Goal: Information Seeking & Learning: Learn about a topic

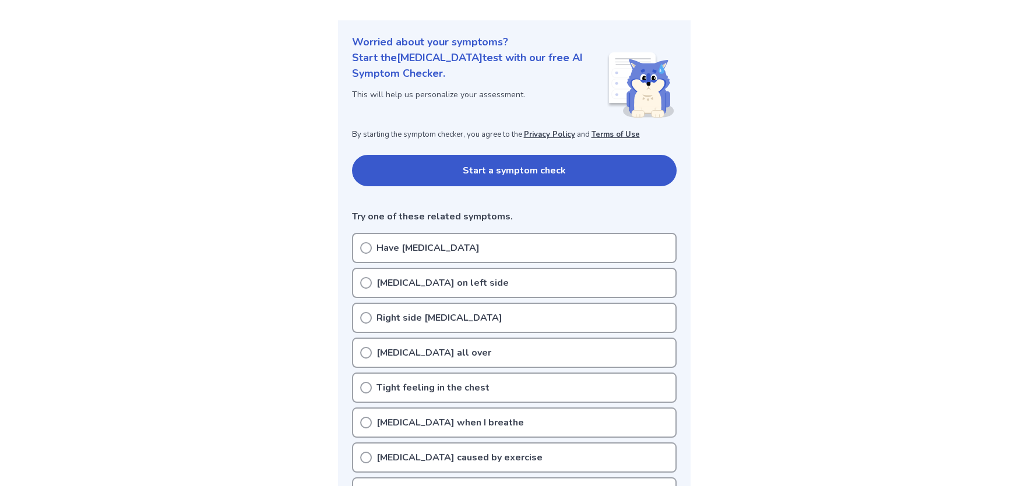
scroll to position [175, 0]
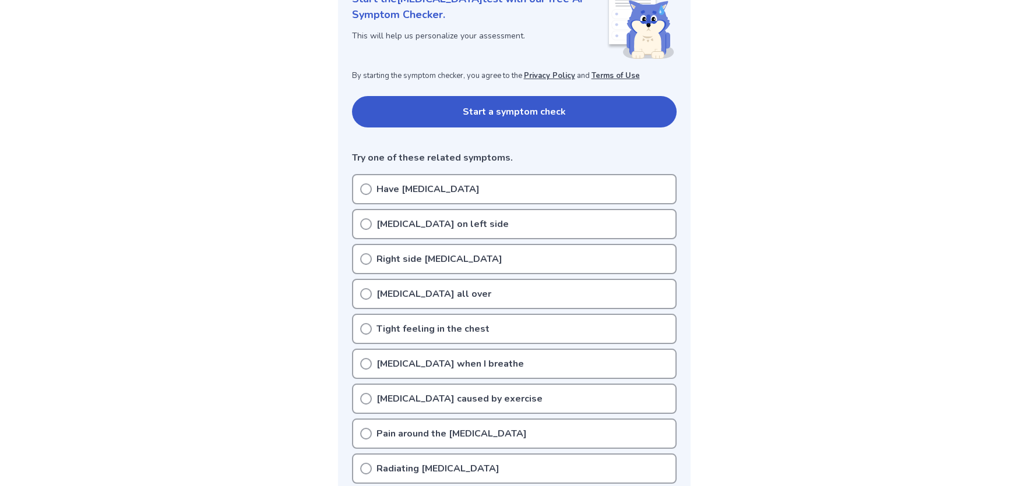
click at [367, 256] on icon at bounding box center [366, 259] width 12 height 12
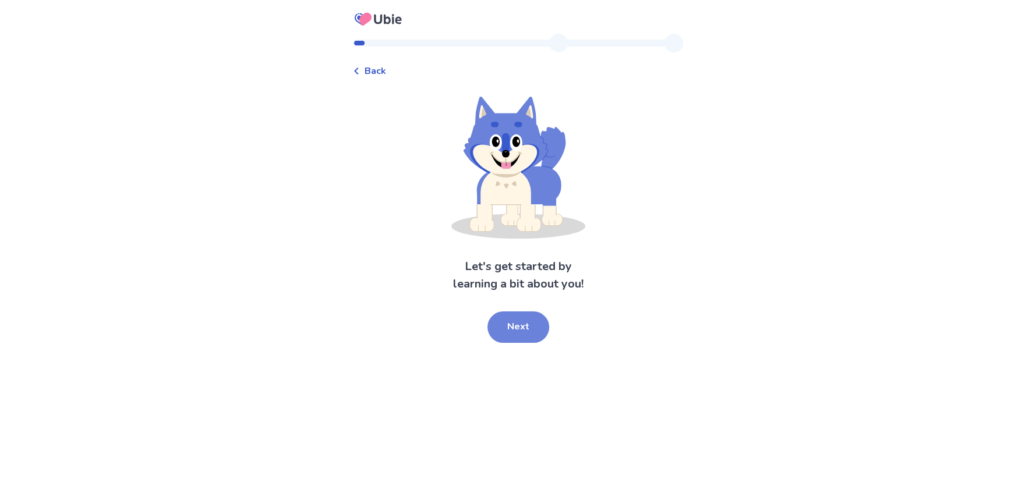
click at [526, 329] on button "Next" at bounding box center [519, 327] width 62 height 31
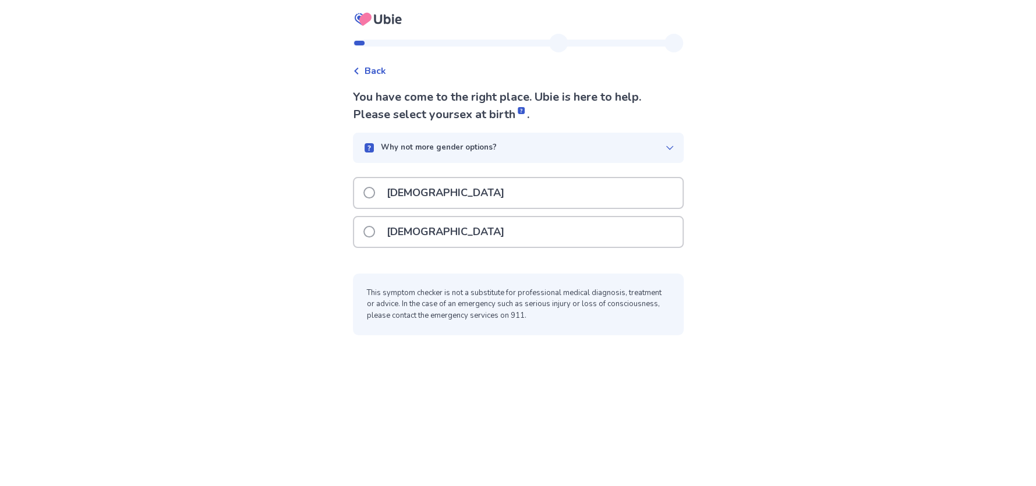
click at [369, 232] on label "Female" at bounding box center [438, 232] width 148 height 30
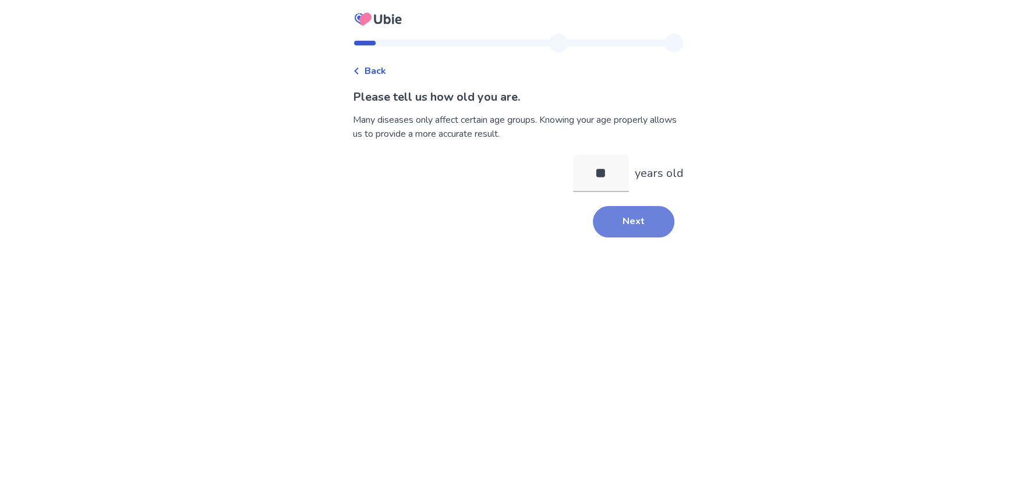
type input "**"
click at [641, 214] on button "Next" at bounding box center [634, 221] width 82 height 31
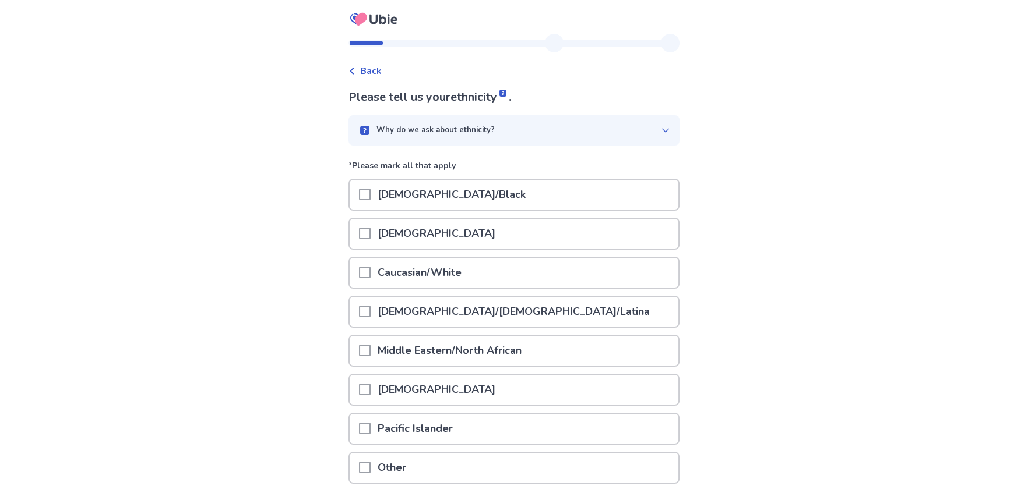
click at [369, 196] on span at bounding box center [365, 195] width 12 height 12
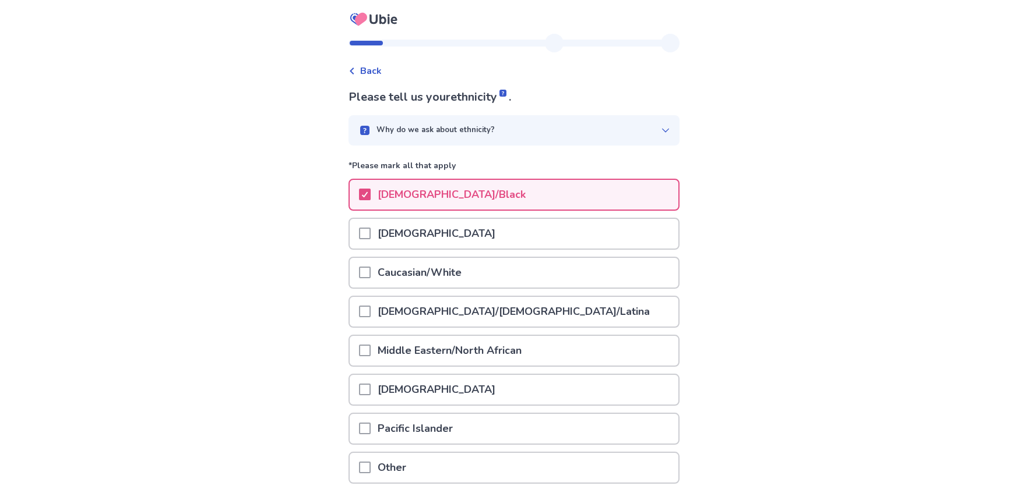
scroll to position [99, 0]
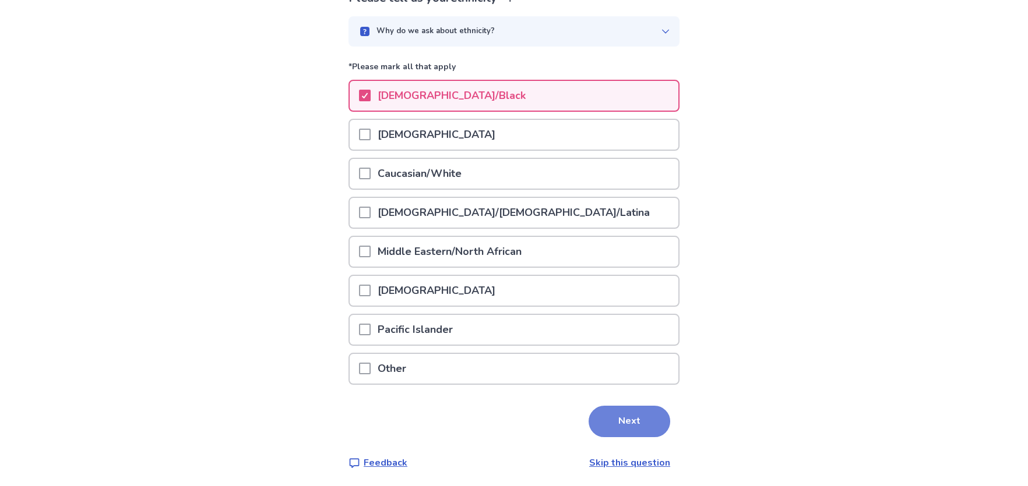
click at [612, 418] on button "Next" at bounding box center [629, 421] width 82 height 31
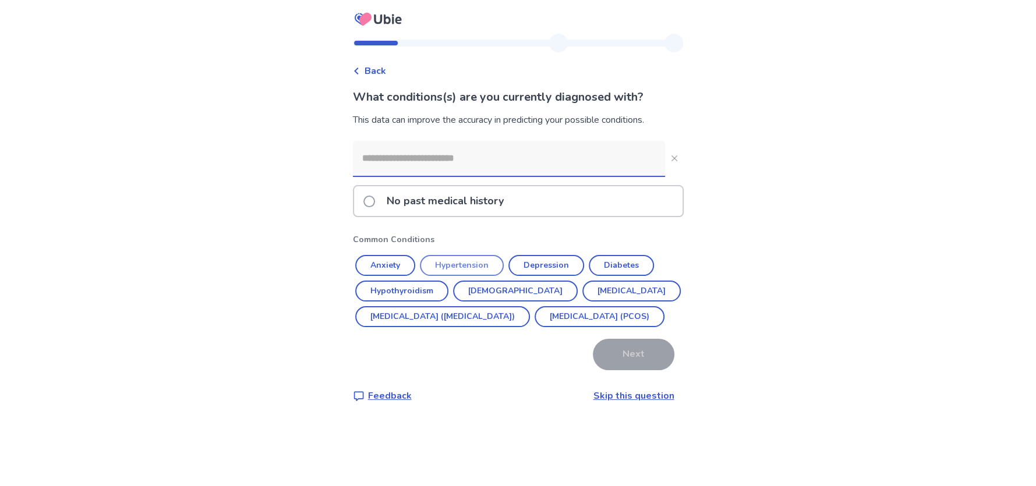
click at [466, 265] on button "Hypertension" at bounding box center [462, 265] width 84 height 21
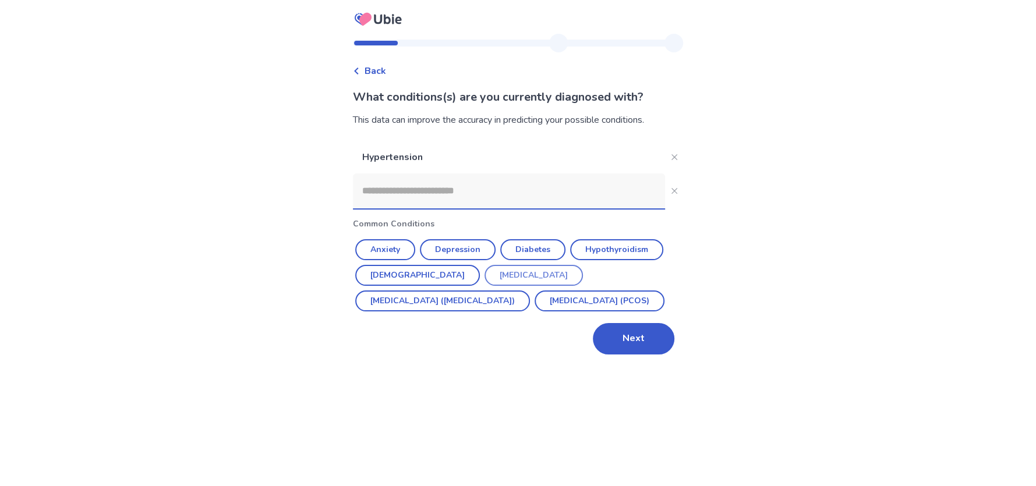
click at [485, 272] on button "Endometriosis" at bounding box center [534, 275] width 98 height 21
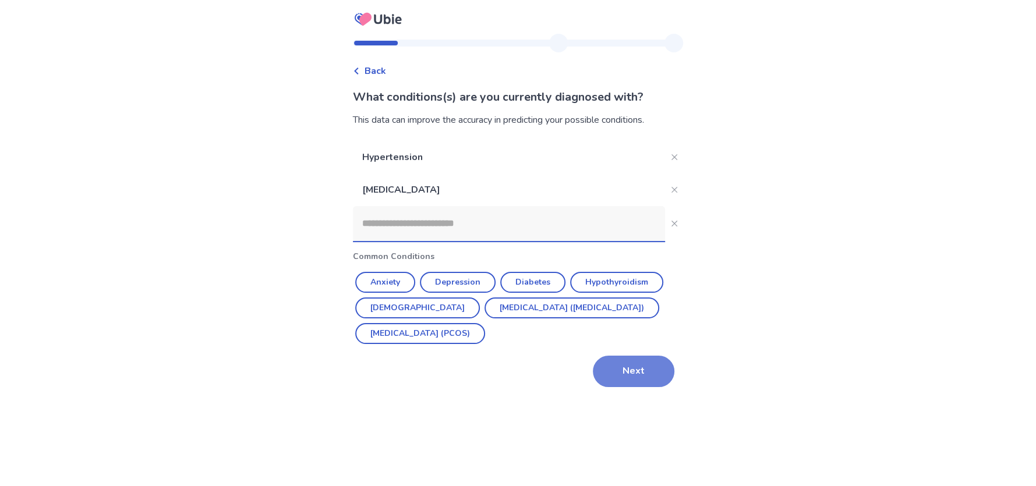
click at [623, 366] on button "Next" at bounding box center [634, 371] width 82 height 31
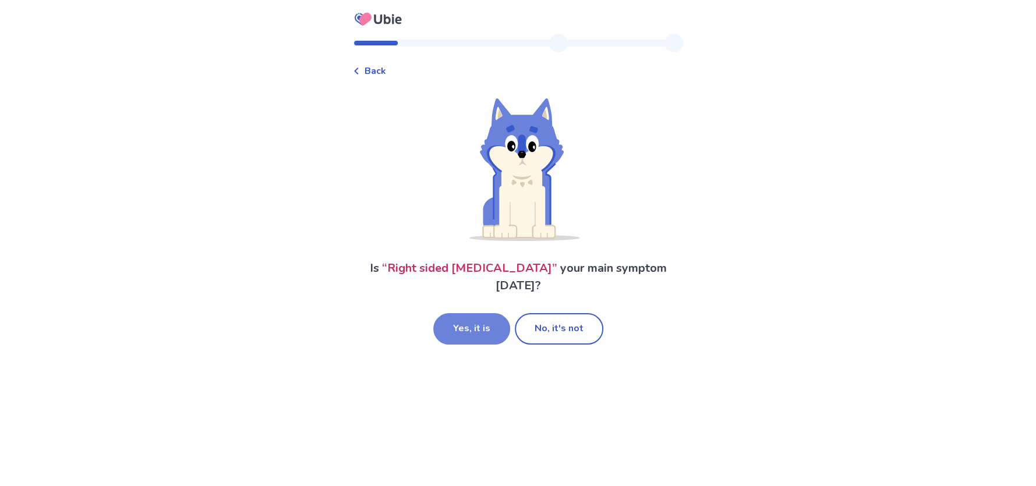
click at [473, 313] on button "Yes, it is" at bounding box center [471, 328] width 77 height 31
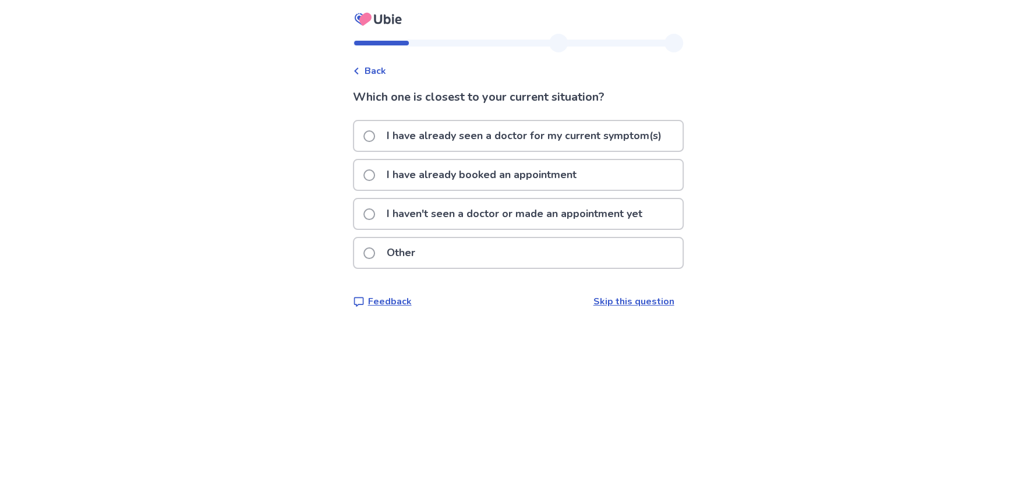
click at [375, 217] on span at bounding box center [370, 215] width 12 height 12
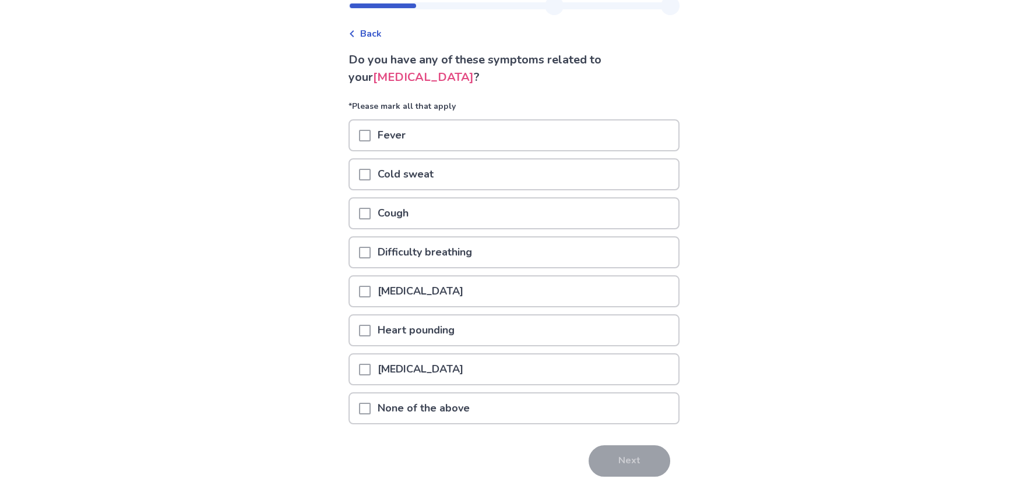
scroll to position [77, 0]
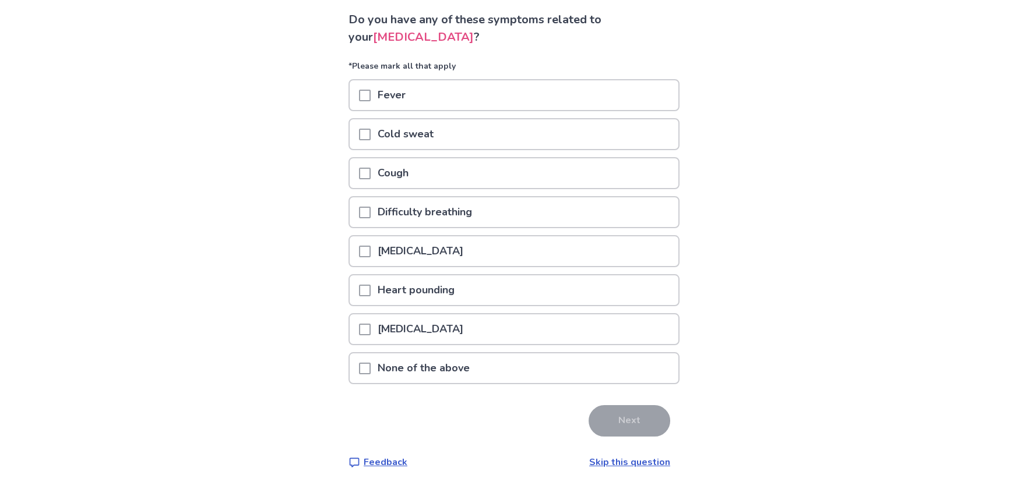
click at [371, 366] on span at bounding box center [365, 369] width 12 height 12
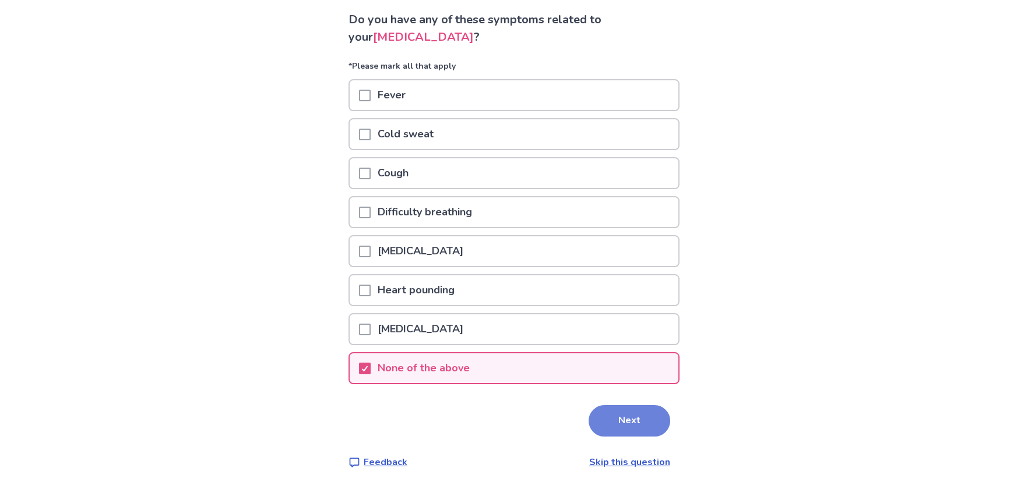
click at [613, 415] on button "Next" at bounding box center [629, 421] width 82 height 31
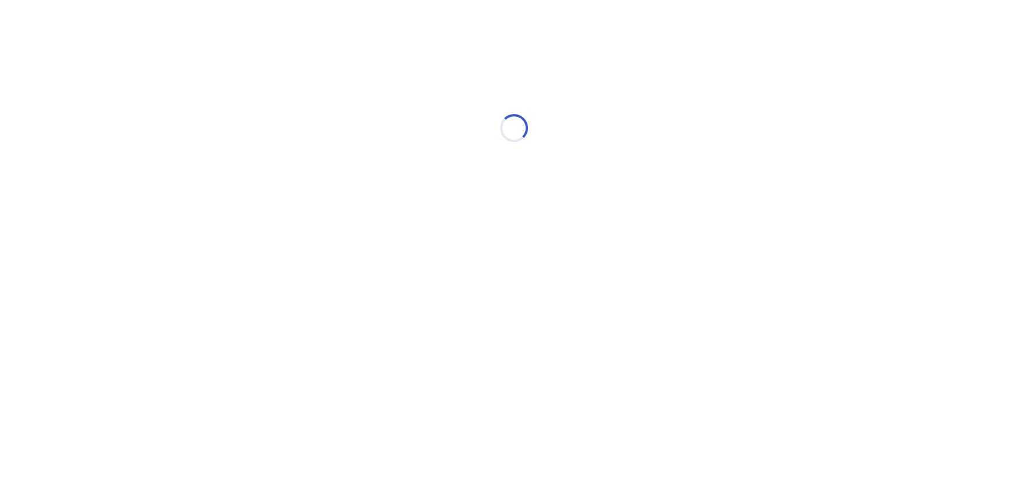
scroll to position [0, 0]
select select "*"
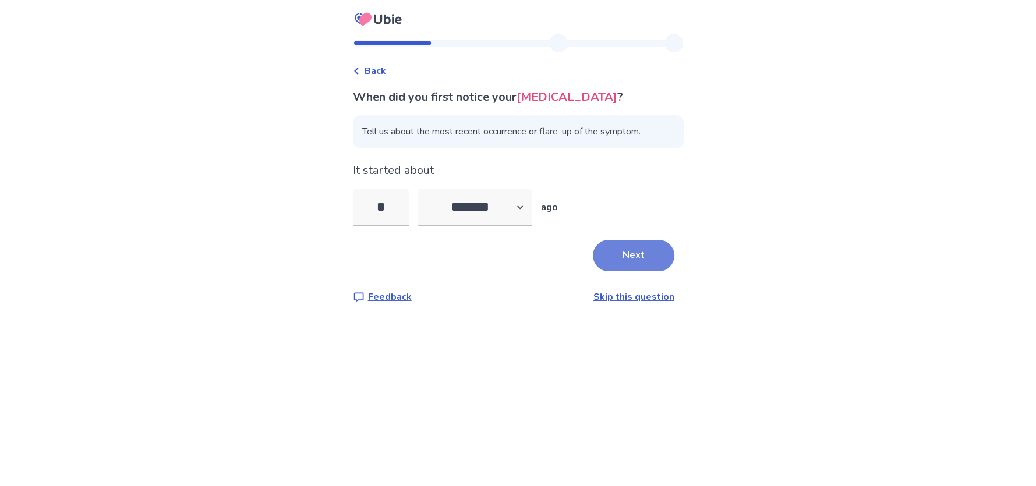
type input "*"
click at [607, 251] on button "Next" at bounding box center [634, 255] width 82 height 31
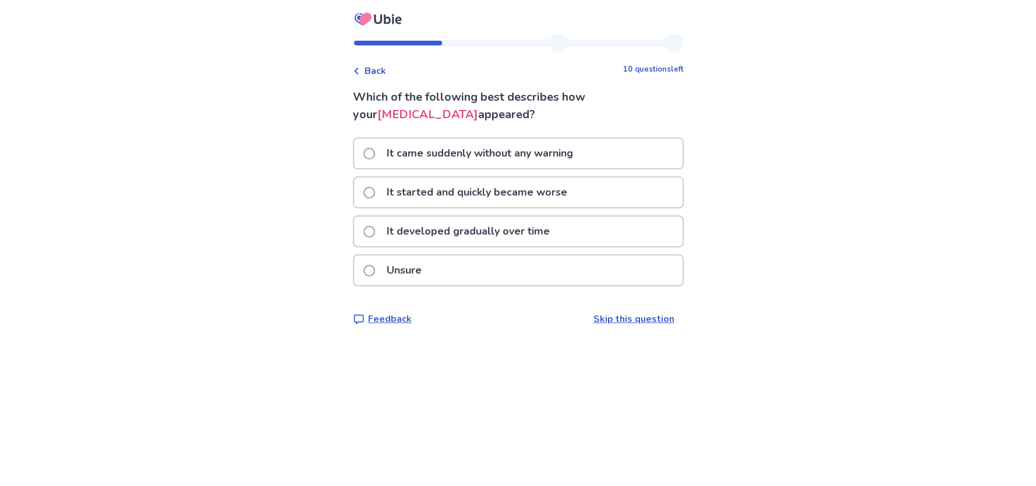
click at [371, 151] on span at bounding box center [370, 154] width 12 height 12
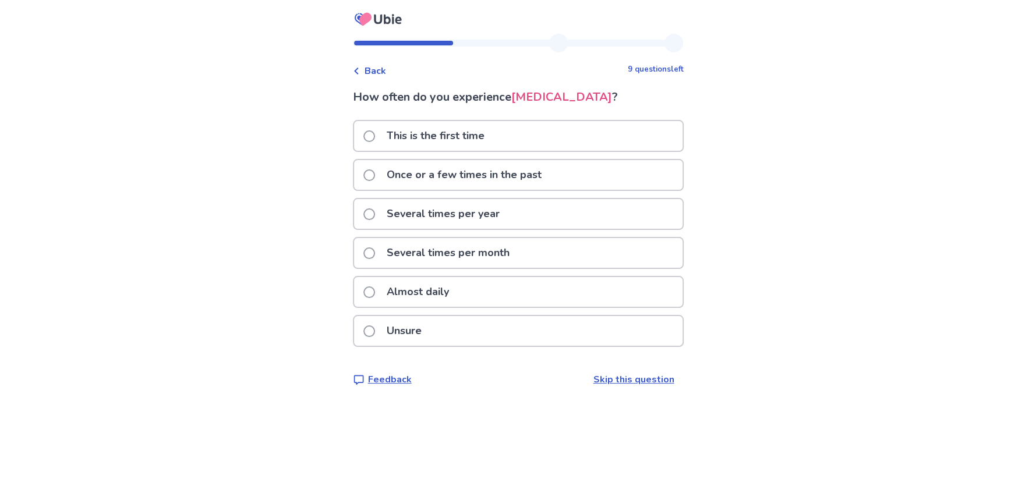
click at [373, 133] on span at bounding box center [370, 137] width 12 height 12
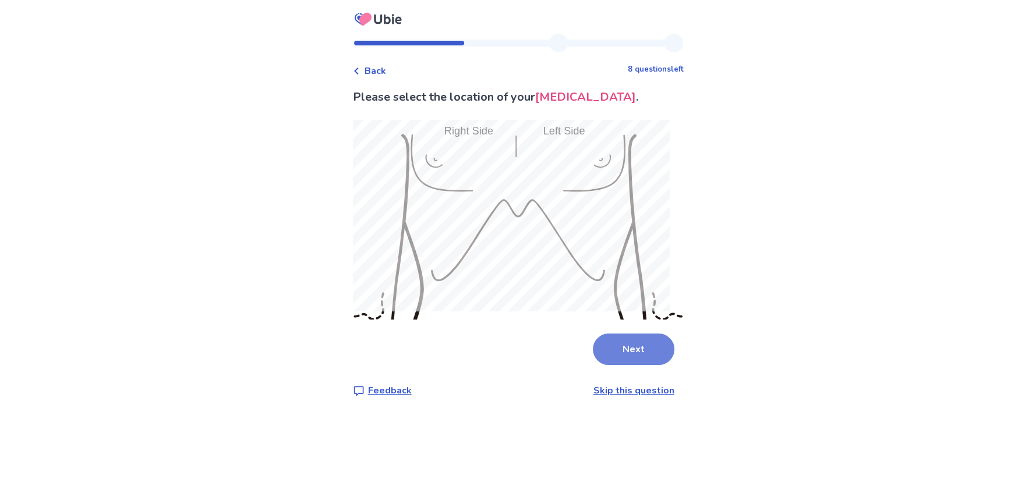
click at [629, 341] on button "Next" at bounding box center [634, 349] width 82 height 31
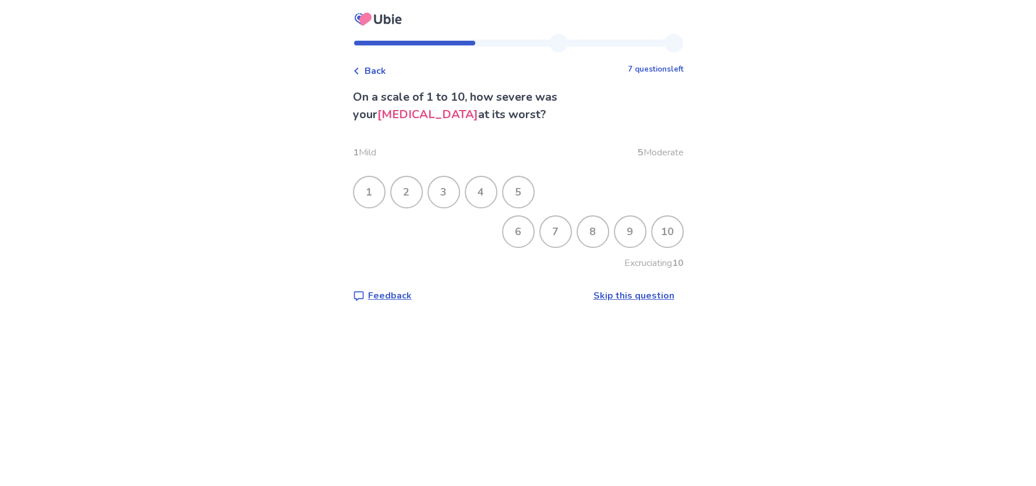
click at [449, 193] on div "3" at bounding box center [444, 192] width 30 height 30
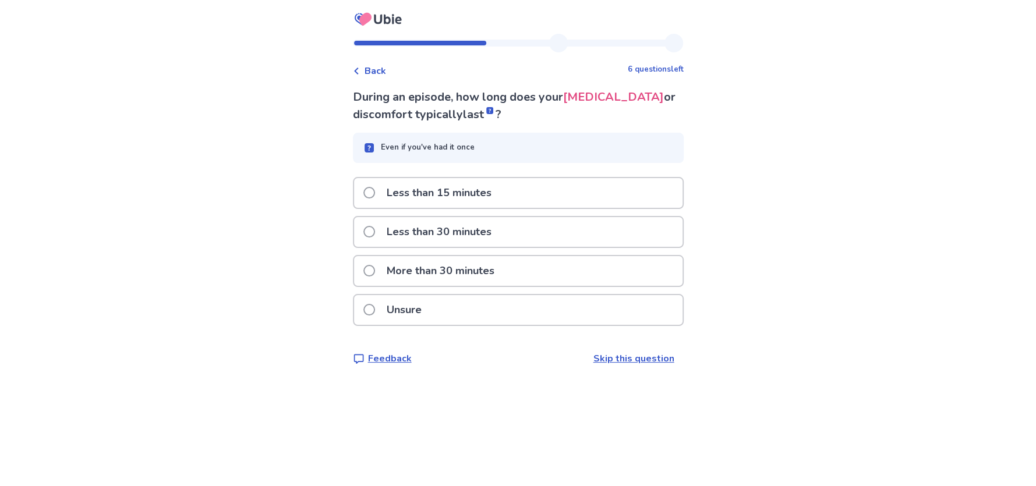
click at [373, 203] on label "Less than 15 minutes" at bounding box center [431, 193] width 135 height 30
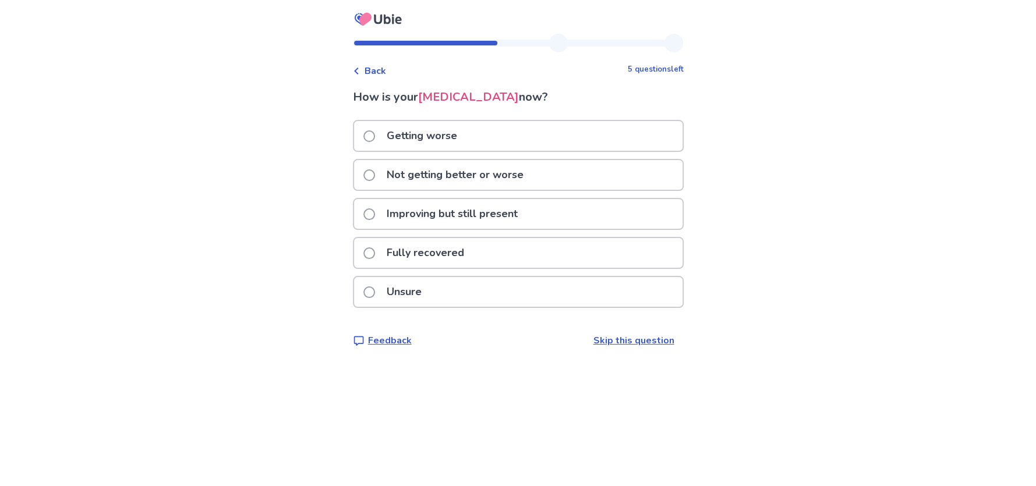
click at [375, 210] on span at bounding box center [370, 215] width 12 height 12
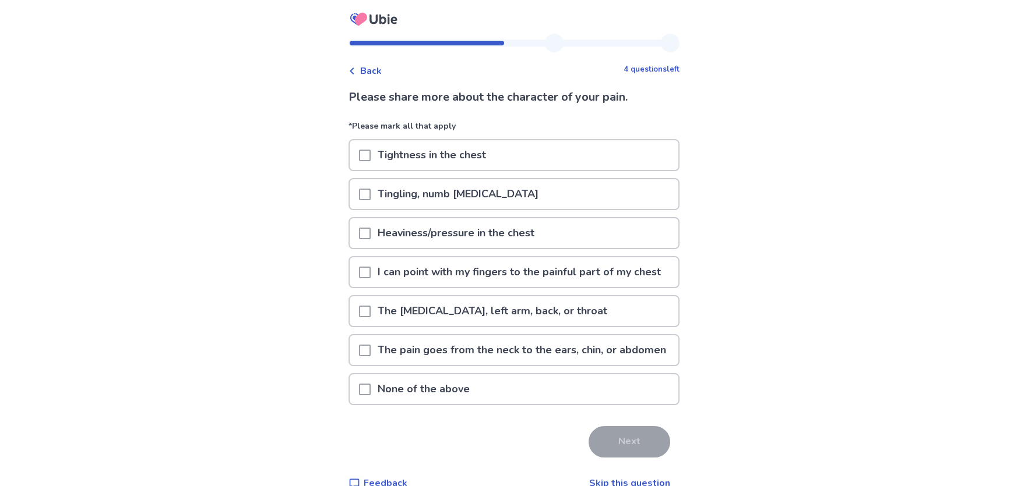
click at [369, 278] on span at bounding box center [365, 273] width 12 height 12
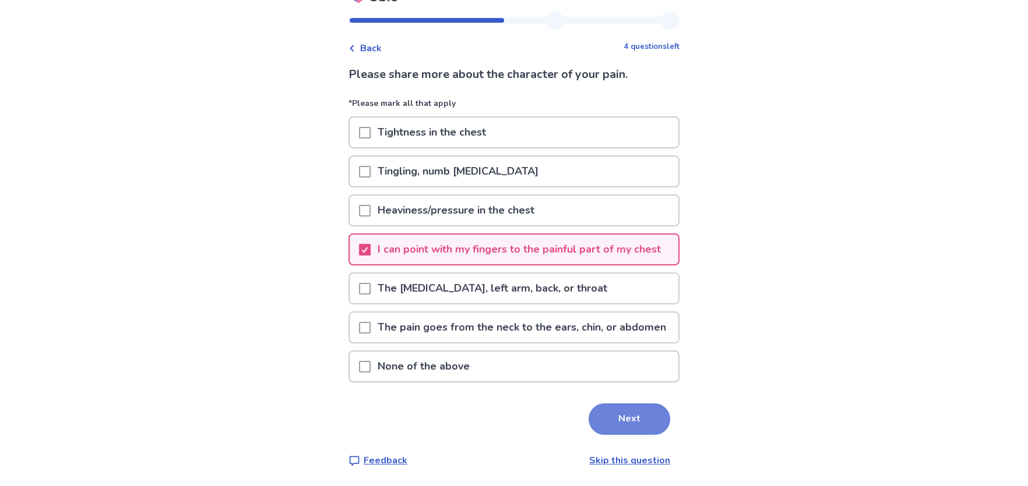
scroll to position [68, 0]
click at [625, 419] on button "Next" at bounding box center [629, 419] width 82 height 31
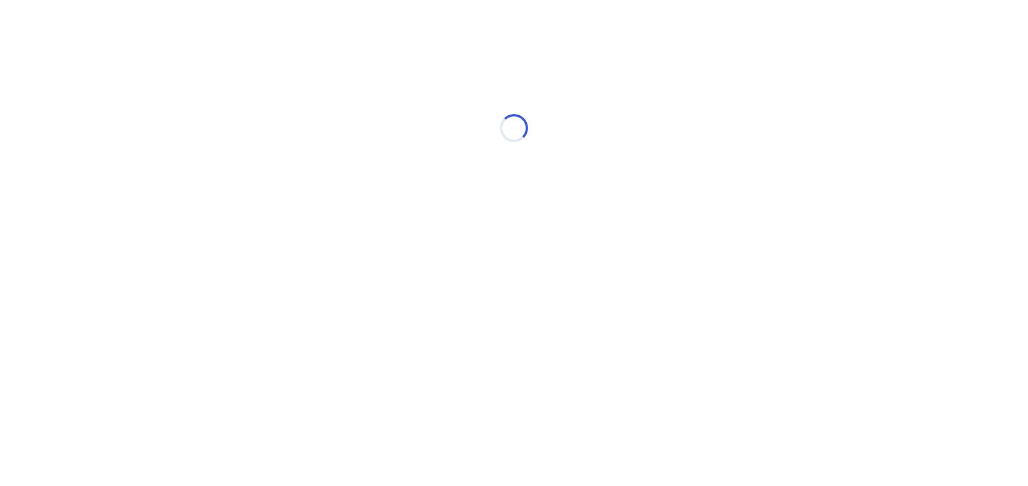
scroll to position [0, 0]
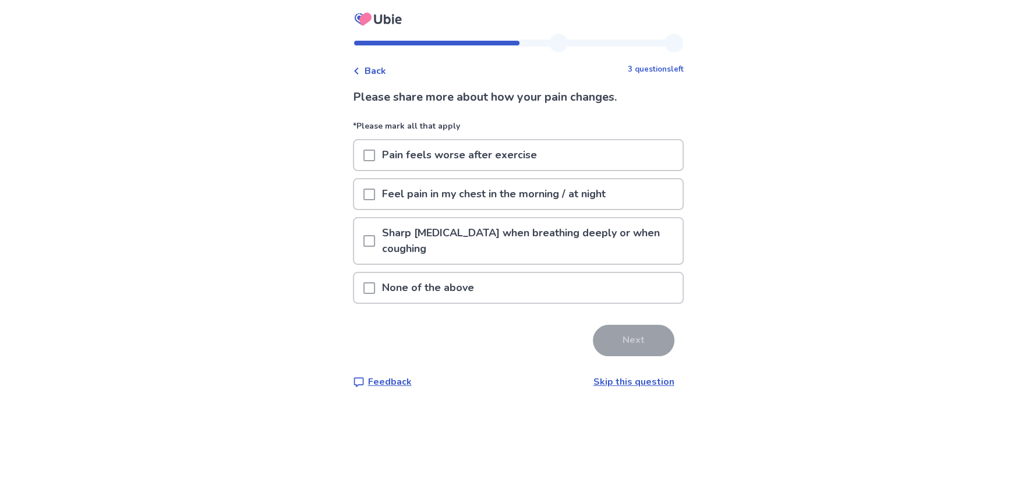
click at [375, 290] on span at bounding box center [370, 289] width 12 height 12
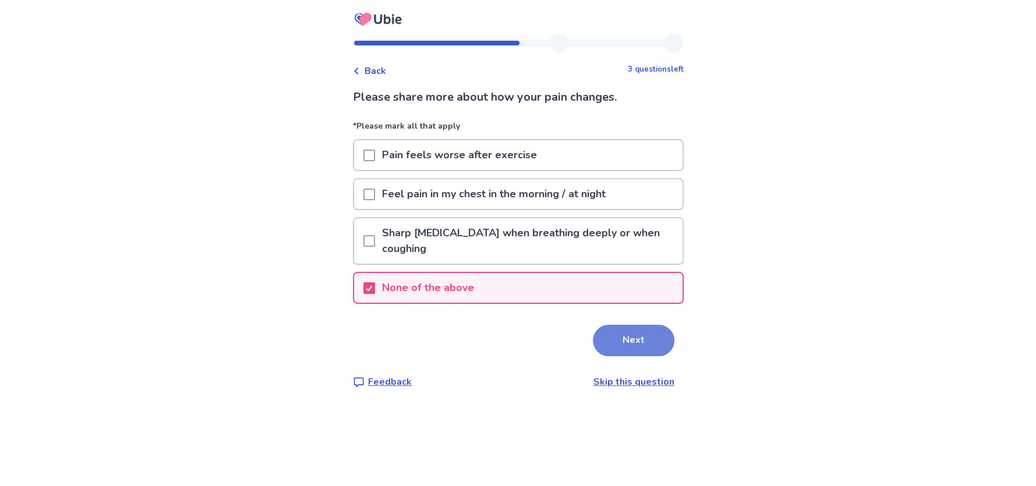
click at [616, 344] on button "Next" at bounding box center [634, 340] width 82 height 31
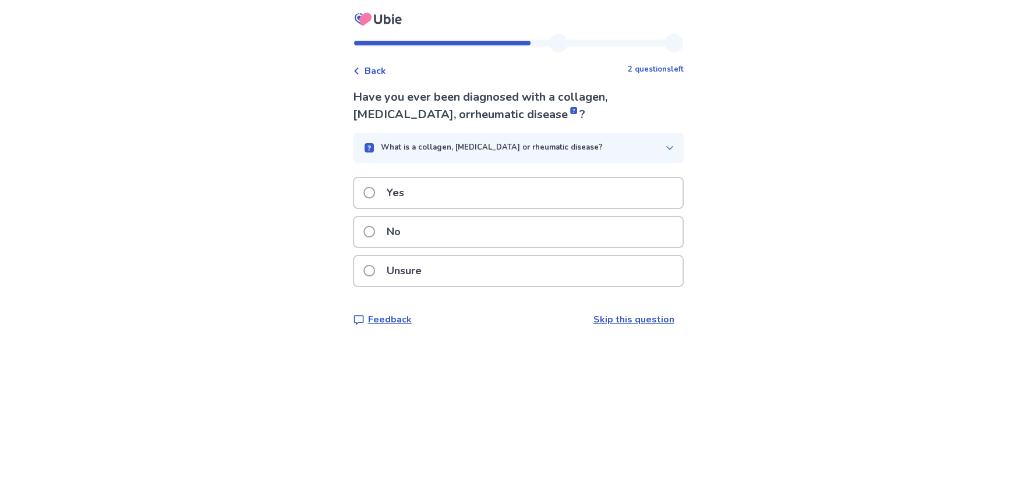
click at [375, 234] on span at bounding box center [370, 232] width 12 height 12
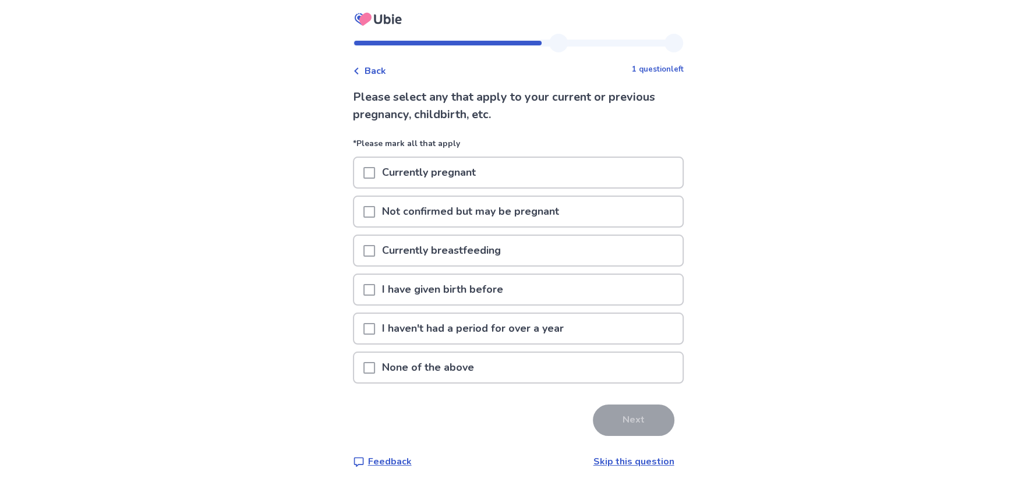
click at [373, 288] on span at bounding box center [370, 290] width 12 height 12
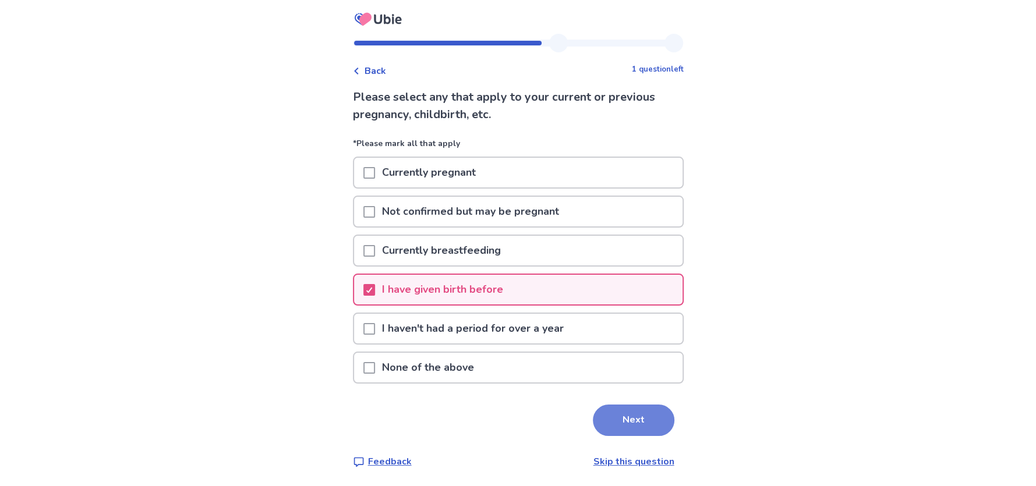
click at [625, 417] on button "Next" at bounding box center [634, 420] width 82 height 31
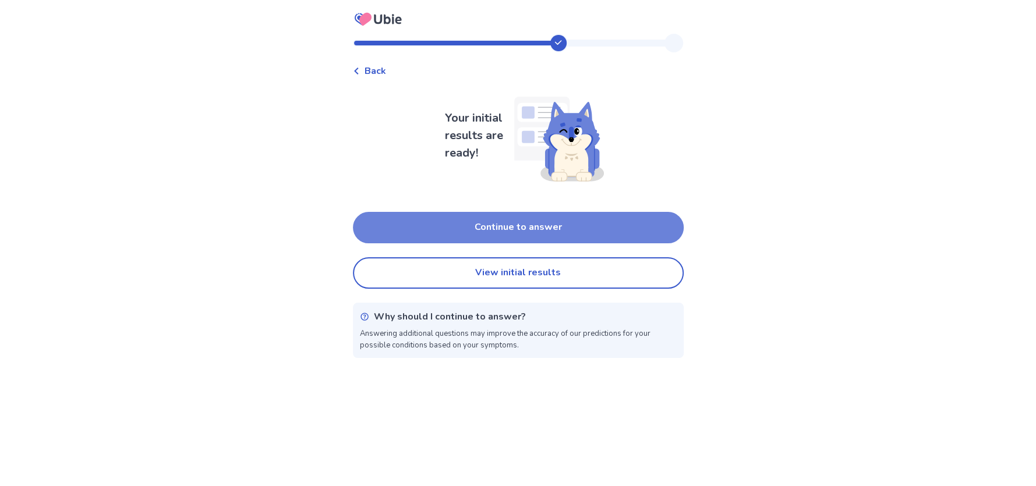
click at [467, 230] on button "Continue to answer" at bounding box center [518, 227] width 331 height 31
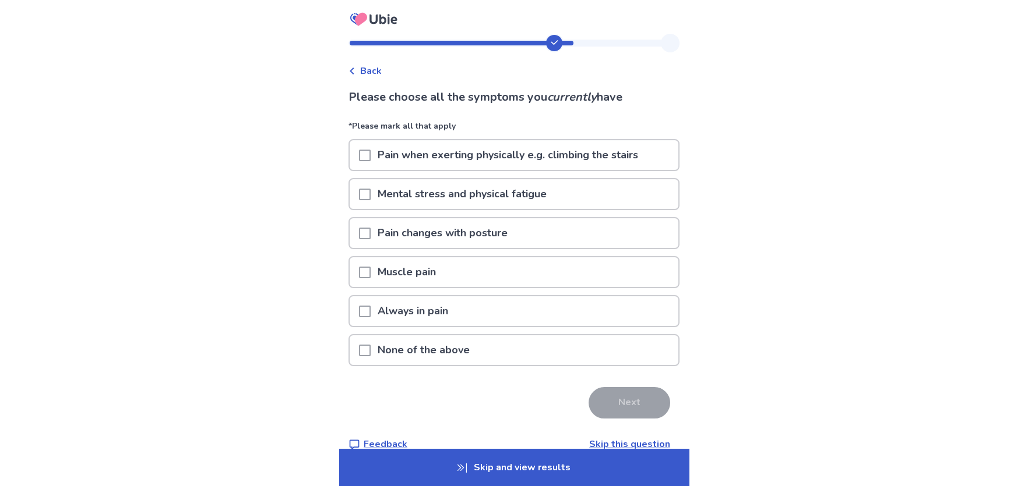
click at [354, 69] on icon at bounding box center [352, 71] width 4 height 7
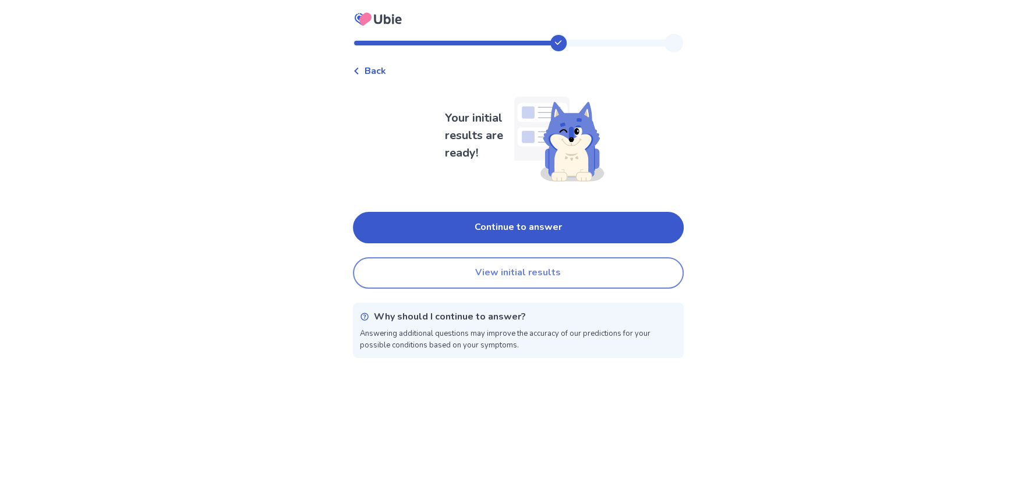
click at [489, 266] on button "View initial results" at bounding box center [518, 273] width 331 height 31
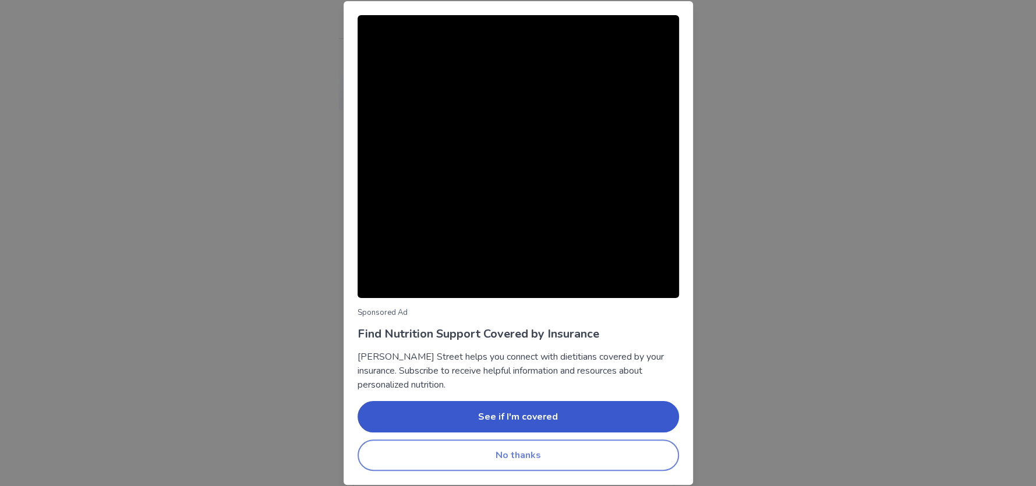
click at [524, 458] on button "No thanks" at bounding box center [519, 455] width 322 height 31
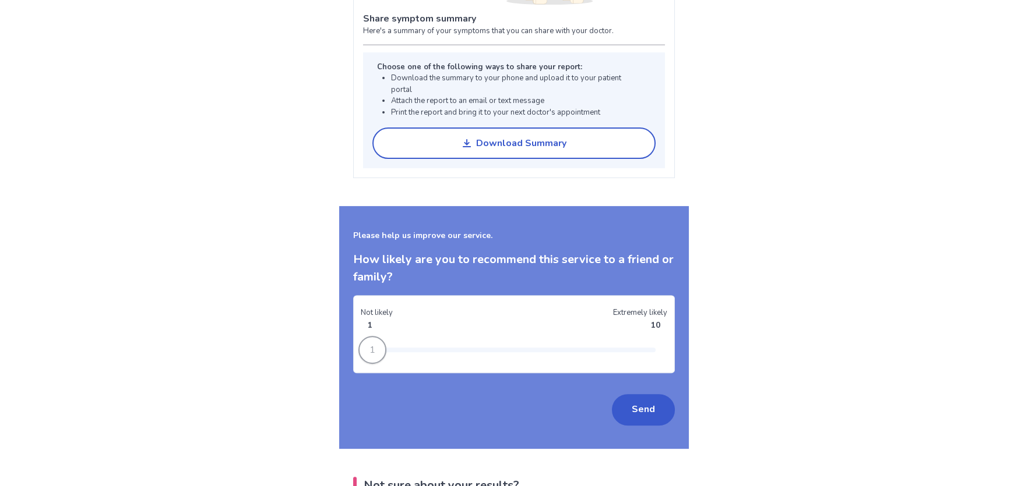
scroll to position [932, 0]
